Goal: Information Seeking & Learning: Learn about a topic

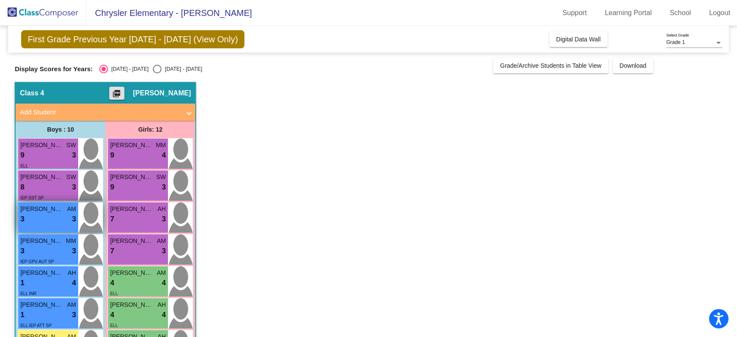
click at [78, 229] on img at bounding box center [90, 217] width 25 height 30
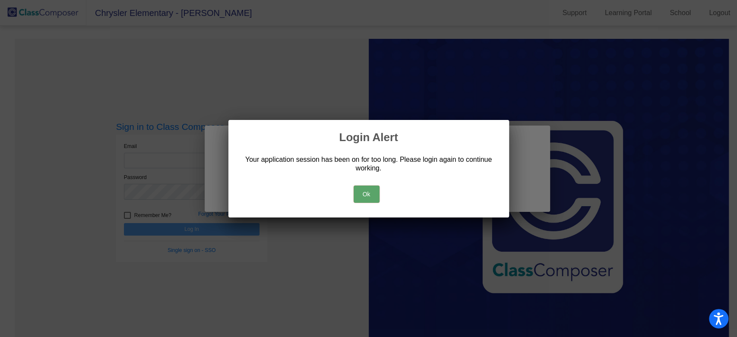
click at [354, 186] on button "Ok" at bounding box center [367, 194] width 26 height 17
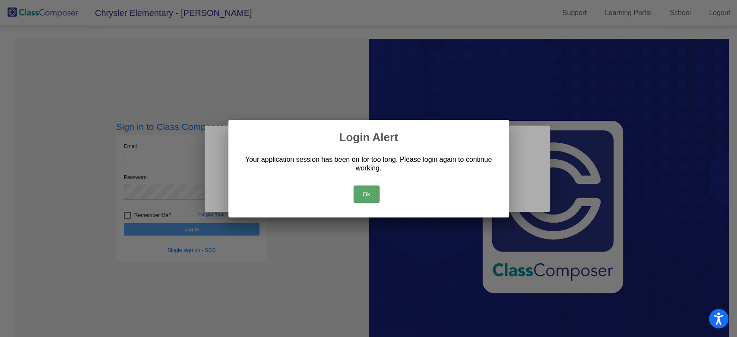
click at [360, 180] on div "Ok" at bounding box center [369, 192] width 260 height 30
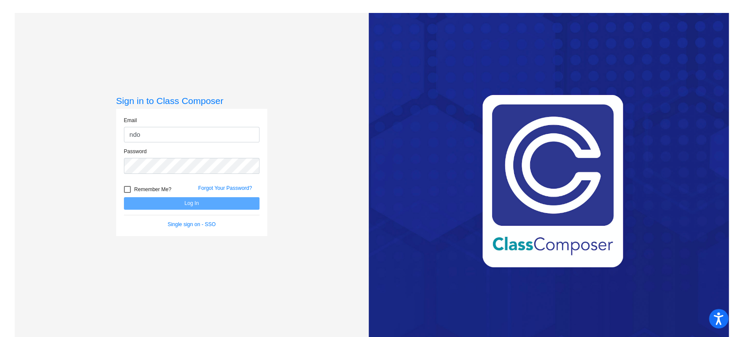
type input "[EMAIL_ADDRESS][DOMAIN_NAME]"
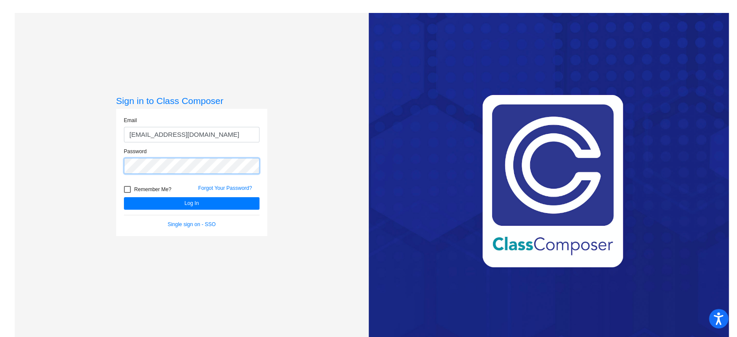
click at [124, 197] on button "Log In" at bounding box center [192, 203] width 136 height 13
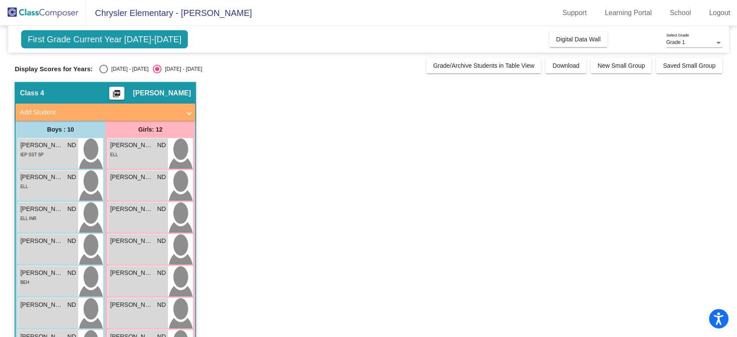
click at [101, 70] on div "Select an option" at bounding box center [103, 69] width 9 height 9
click at [103, 73] on input "[DATE] - [DATE]" at bounding box center [103, 73] width 0 height 0
radio input "true"
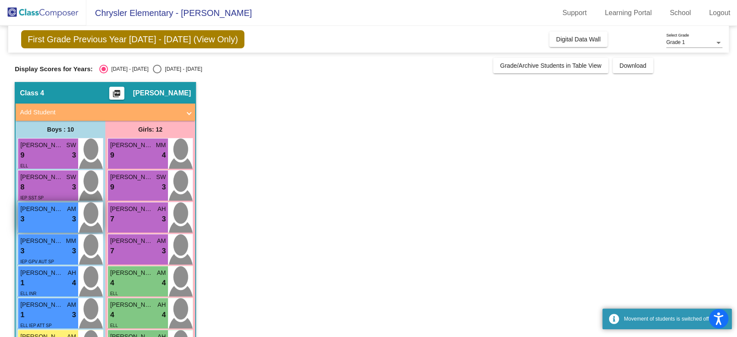
click at [48, 221] on div "3 lock do_not_disturb_alt 3" at bounding box center [48, 219] width 56 height 11
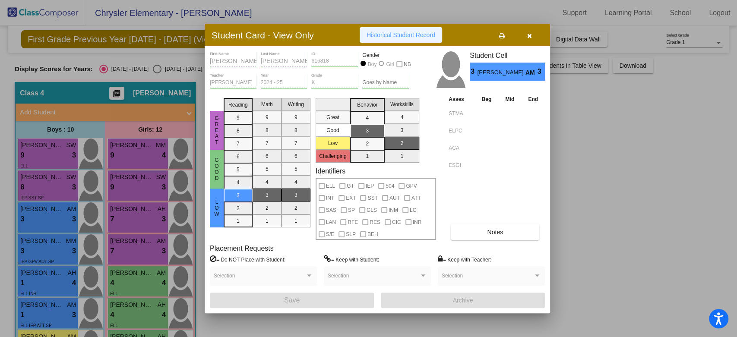
click at [413, 41] on button "Historical Student Record" at bounding box center [401, 35] width 82 height 16
